Goal: Information Seeking & Learning: Understand process/instructions

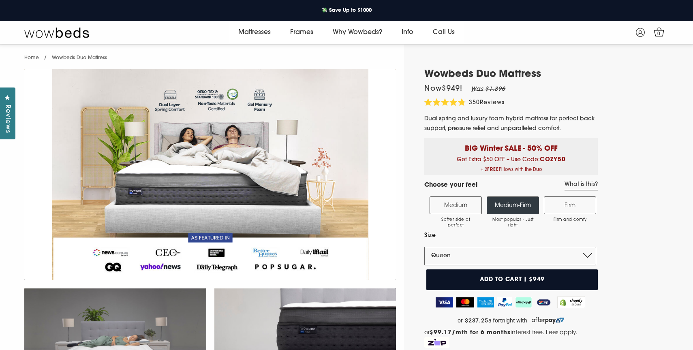
select select "Queen"
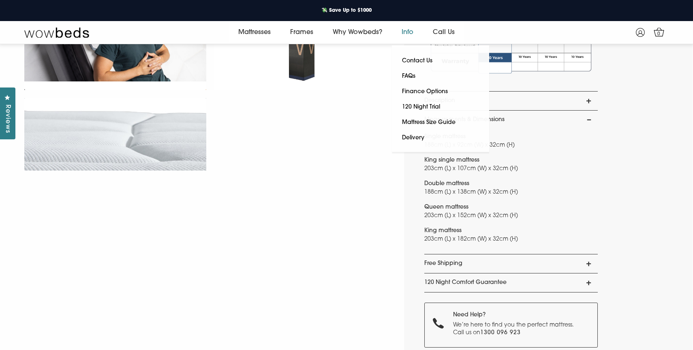
scroll to position [53, 0]
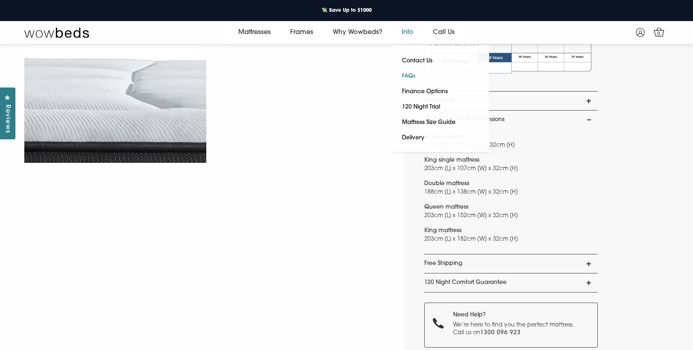
click at [420, 79] on link "FAQs" at bounding box center [409, 76] width 34 height 15
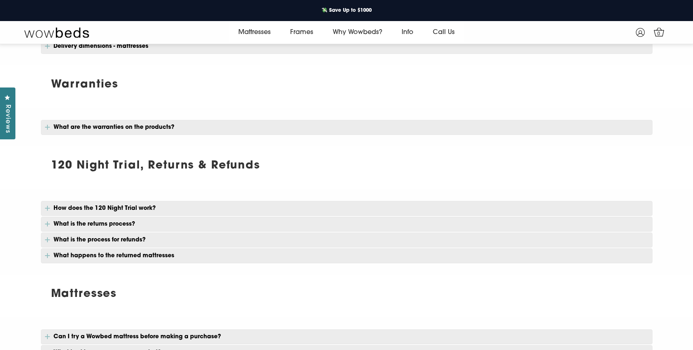
scroll to position [355, 0]
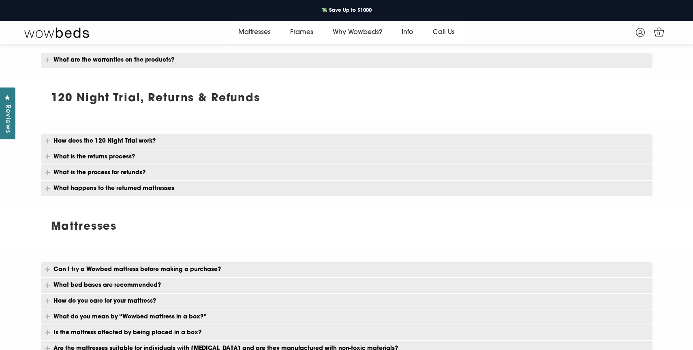
click at [126, 158] on p "What is the returns process?" at bounding box center [347, 157] width 612 height 15
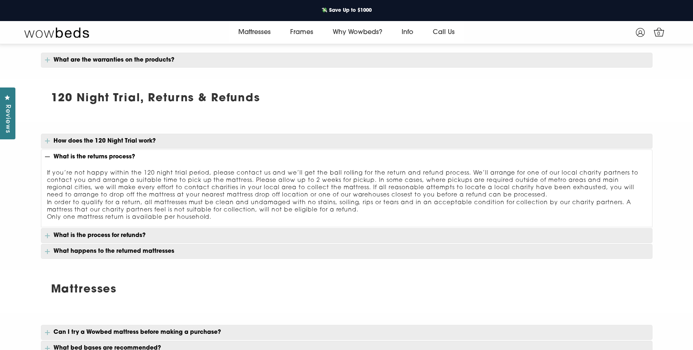
click at [26, 210] on div at bounding box center [346, 196] width 693 height 149
